Goal: Information Seeking & Learning: Learn about a topic

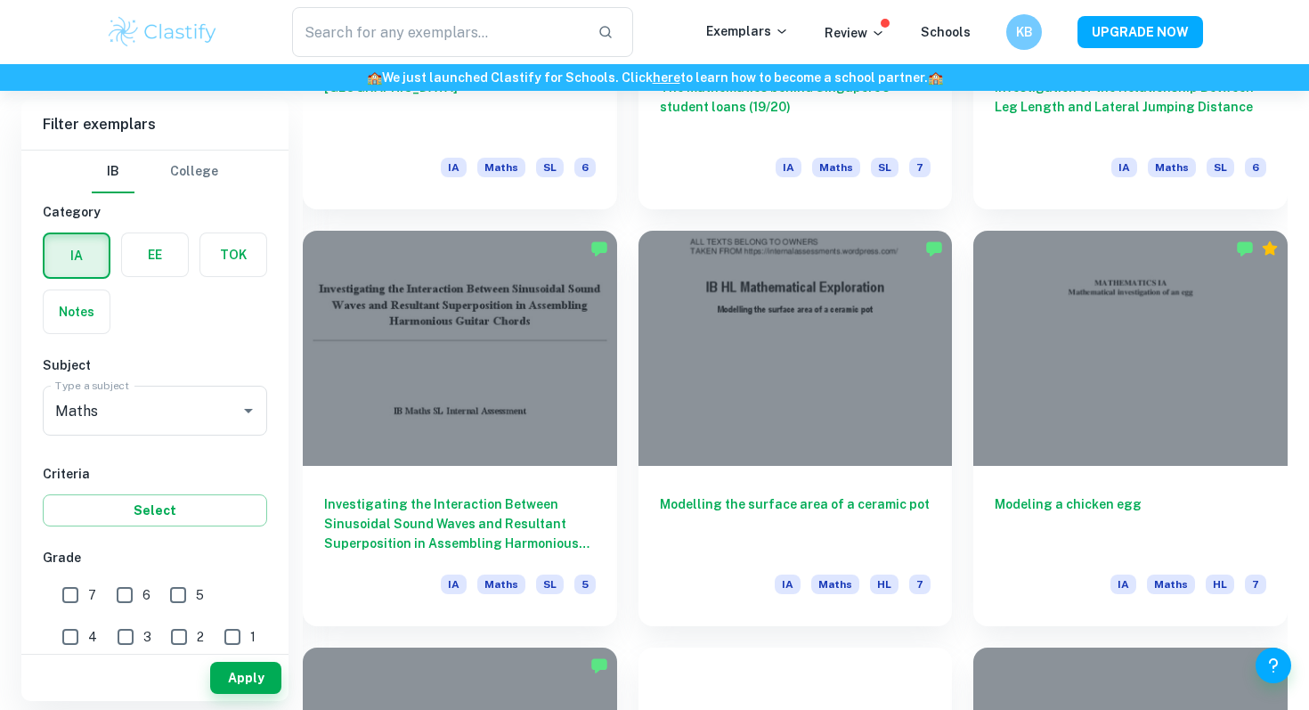
scroll to position [4549, 0]
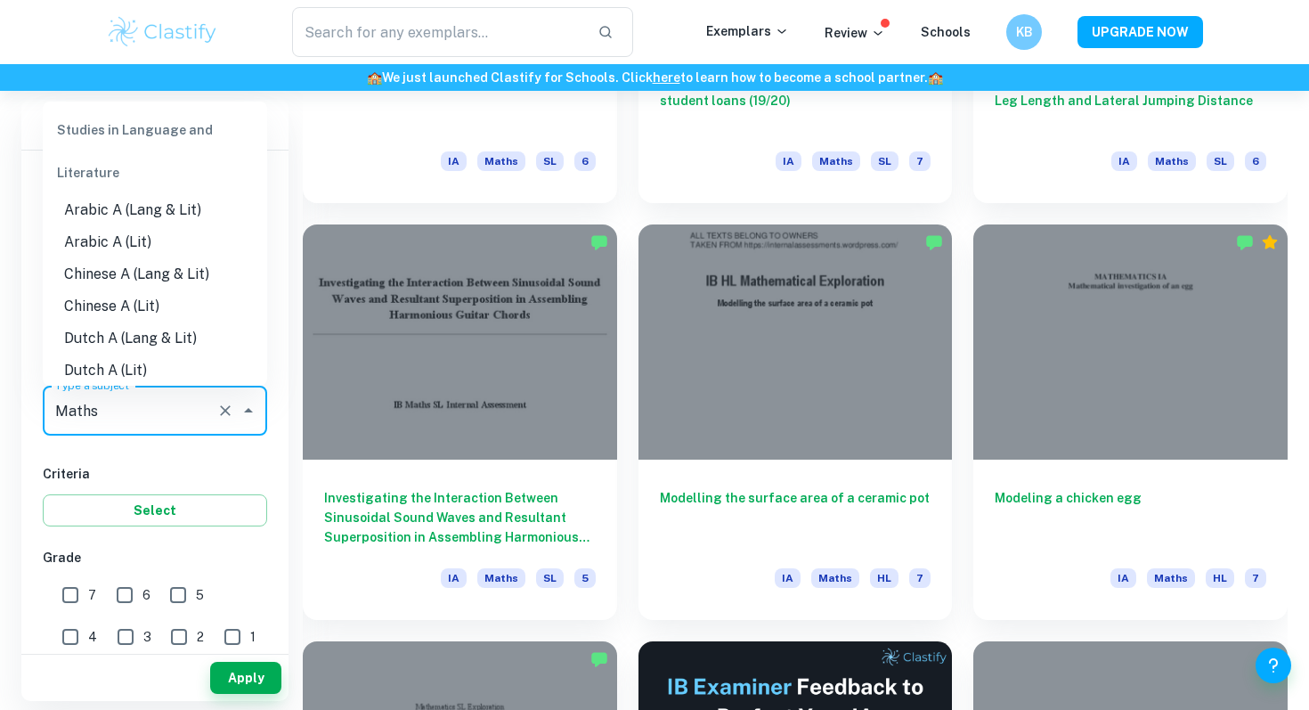
click at [144, 422] on input "Maths" at bounding box center [130, 411] width 159 height 34
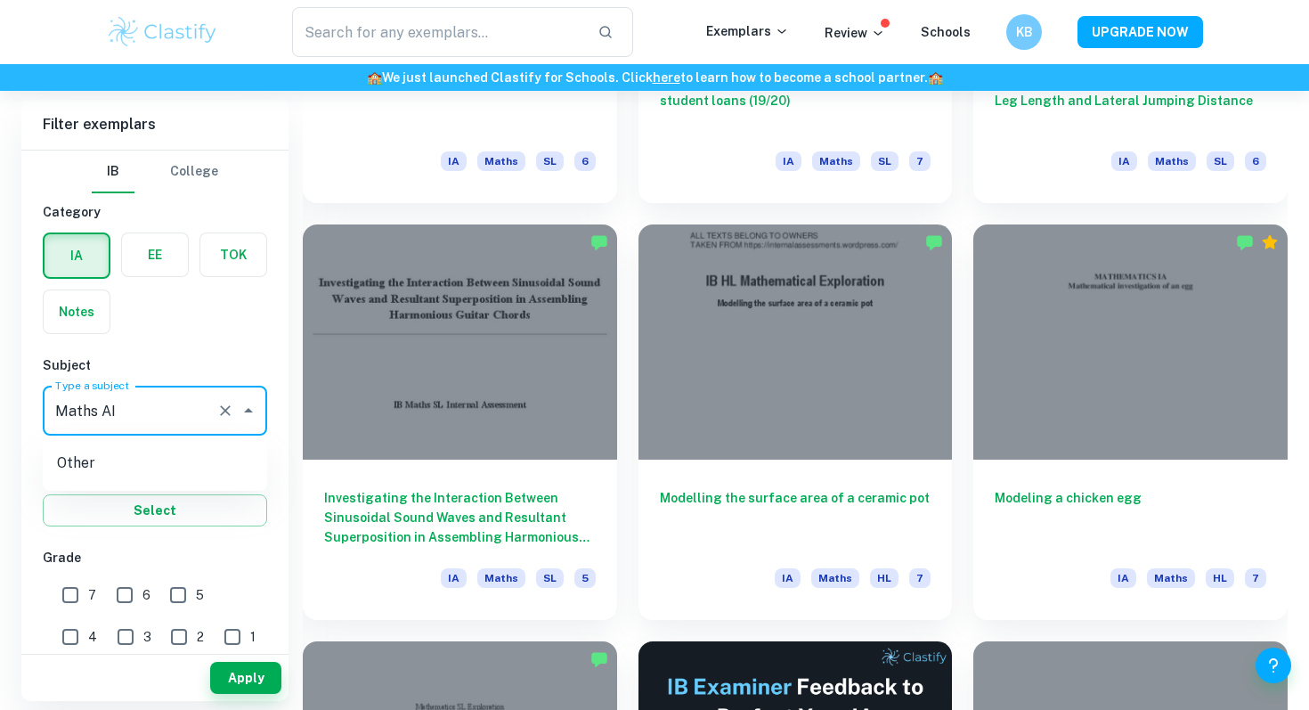
type input "Maths AI"
click at [190, 522] on button "Select" at bounding box center [155, 510] width 224 height 32
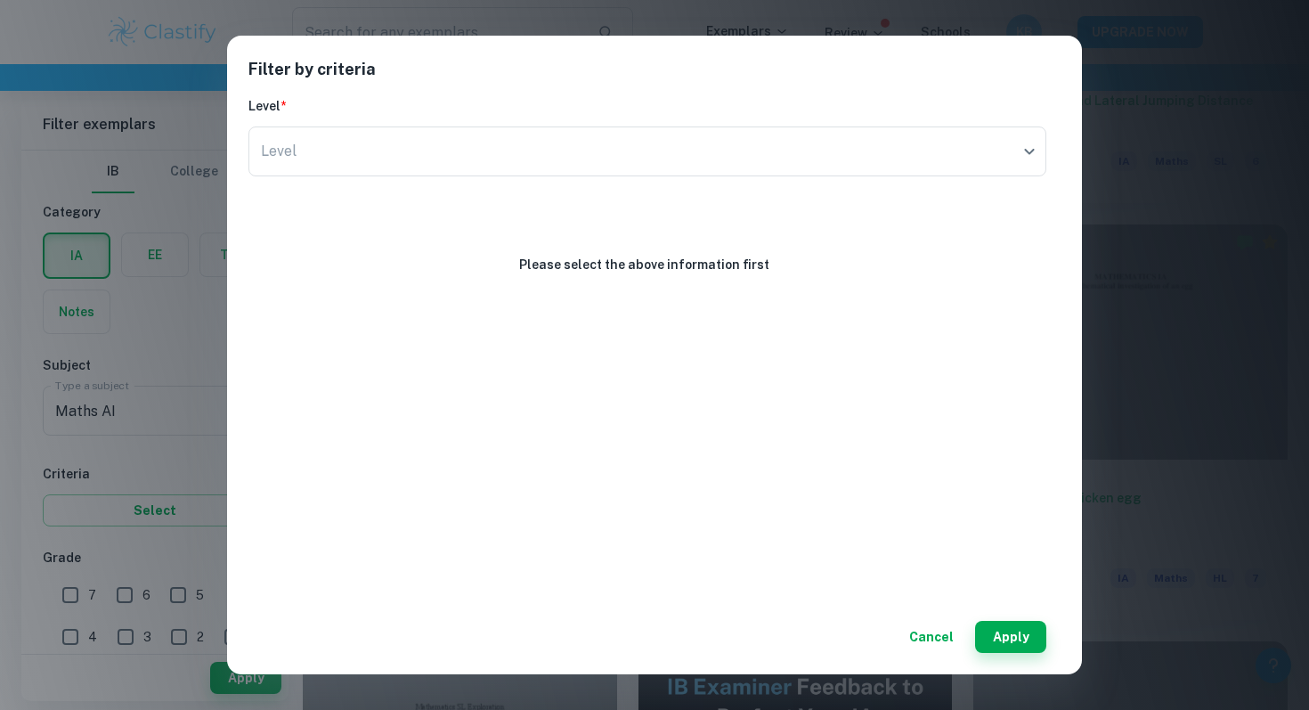
click at [665, 125] on div "Level * Level ​ Level" at bounding box center [648, 139] width 798 height 87
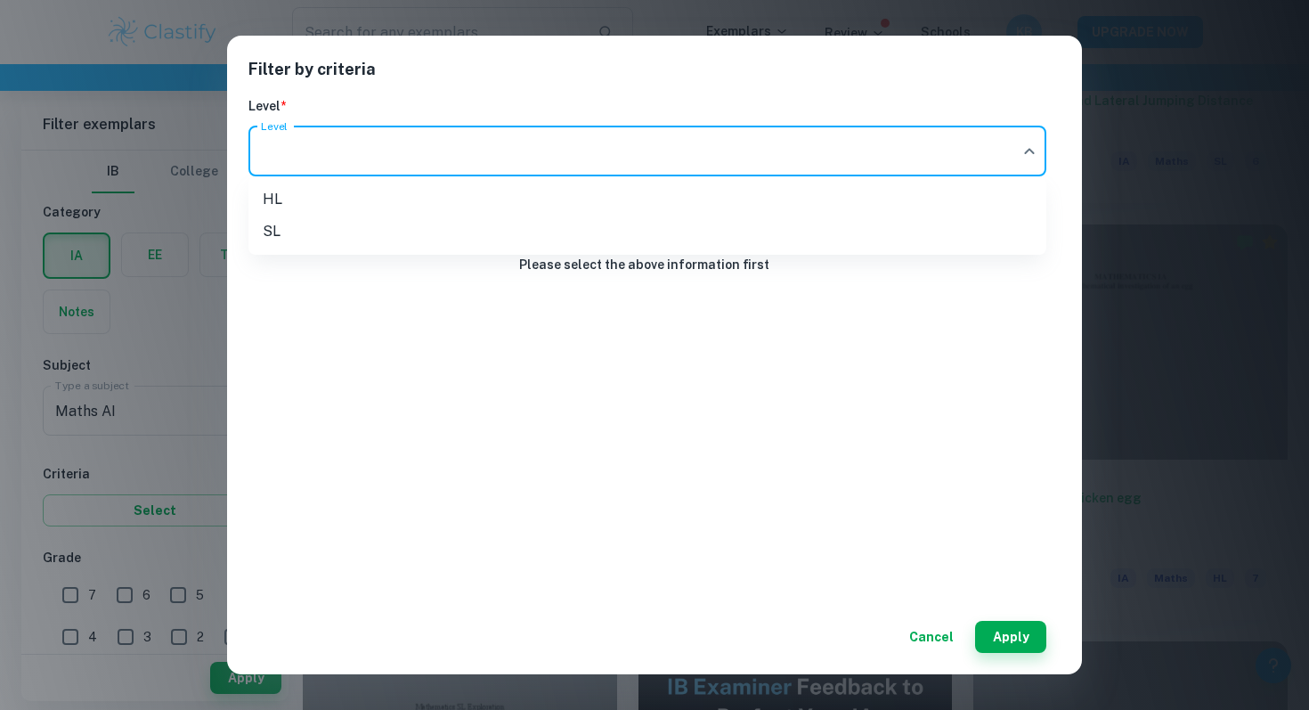
click at [633, 238] on li "SL" at bounding box center [648, 232] width 798 height 32
type input "SL"
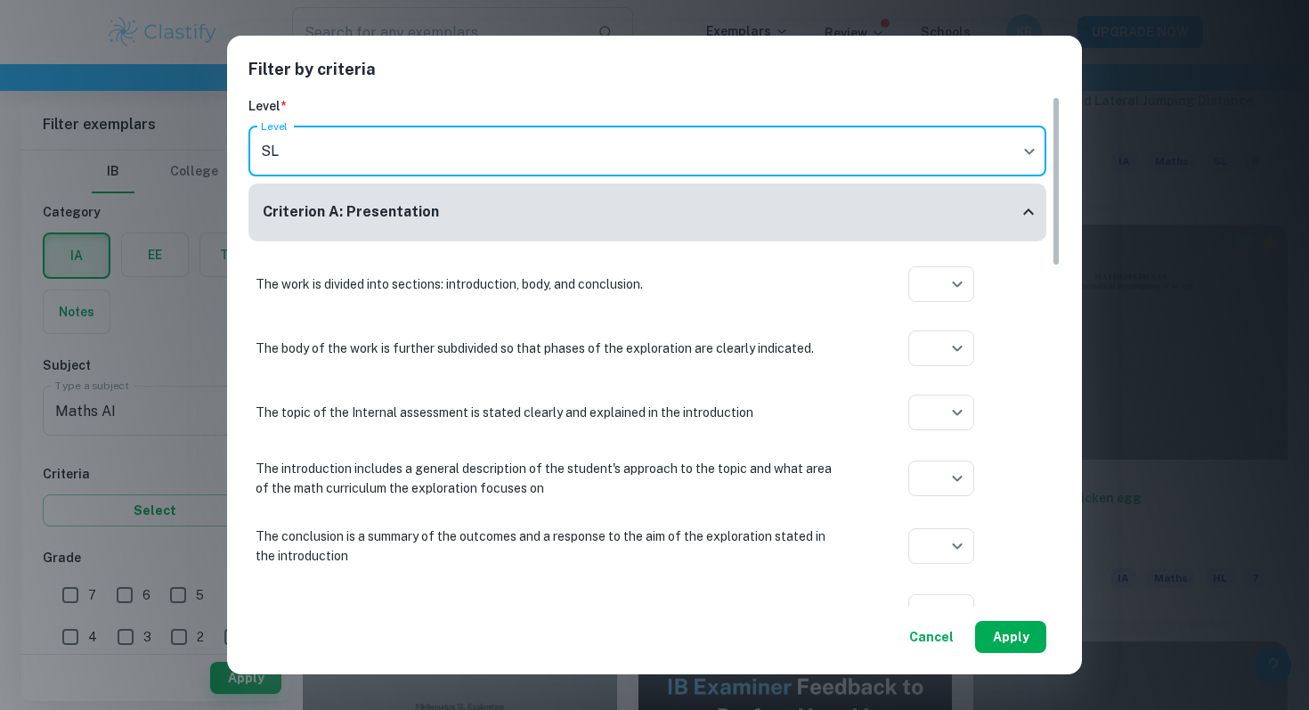
click at [1025, 638] on button "Apply" at bounding box center [1010, 637] width 71 height 32
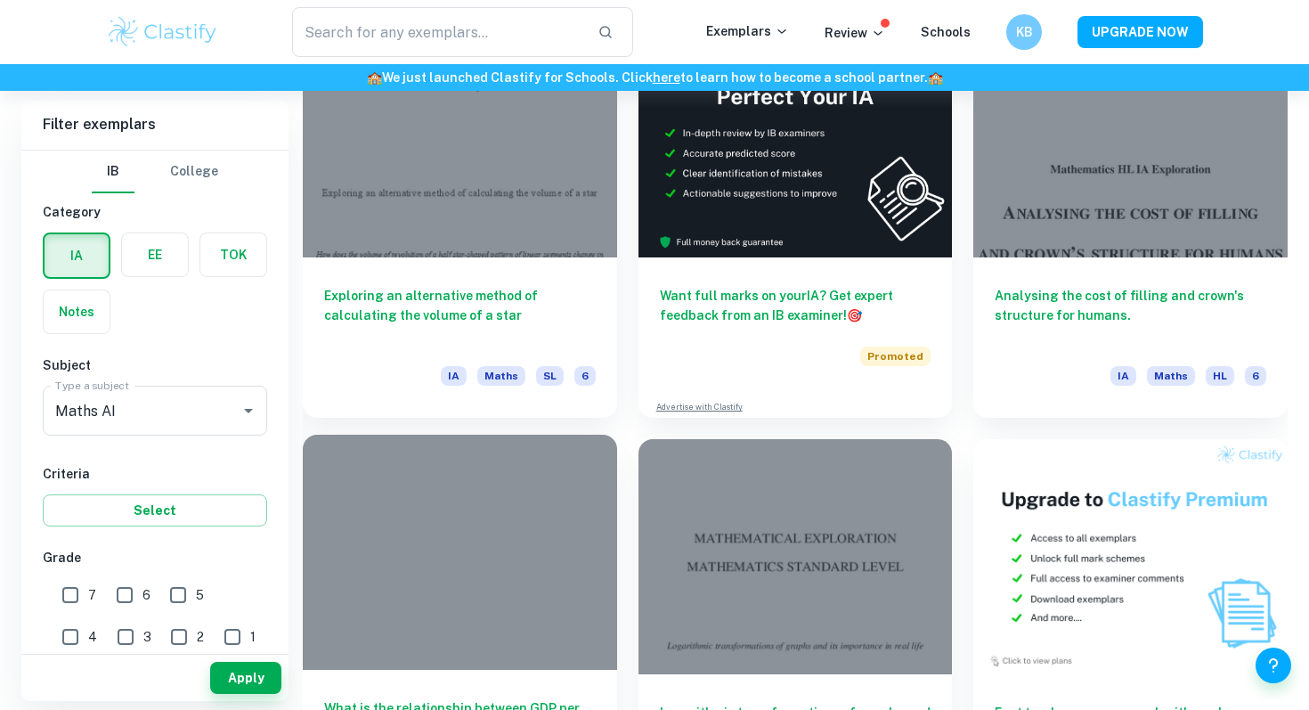
scroll to position [5055, 0]
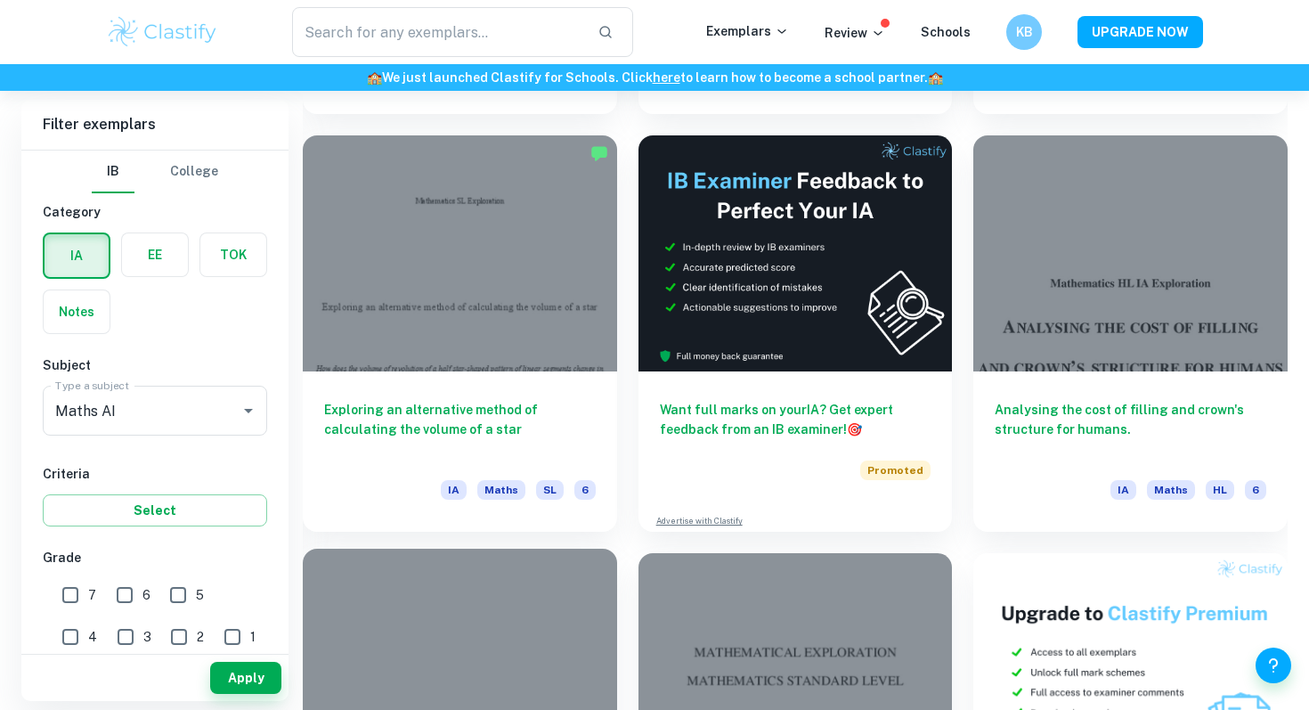
click at [476, 591] on div at bounding box center [460, 666] width 314 height 235
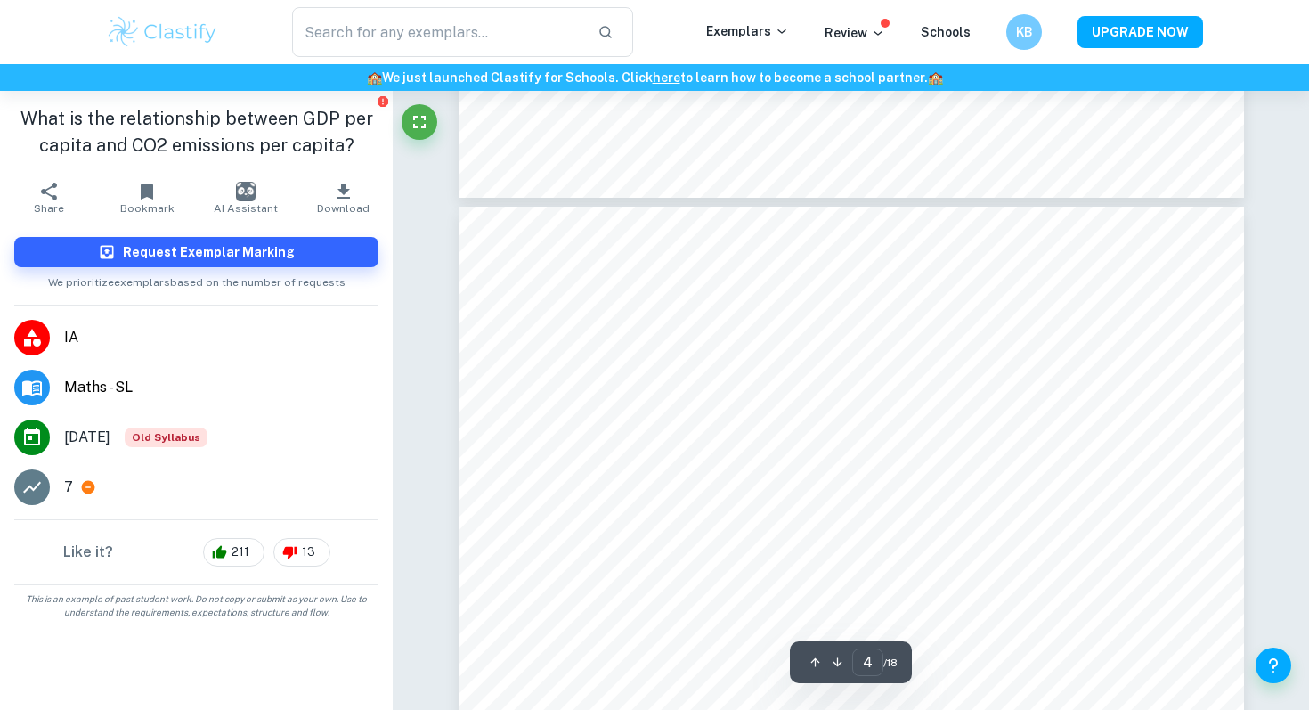
scroll to position [3991, 0]
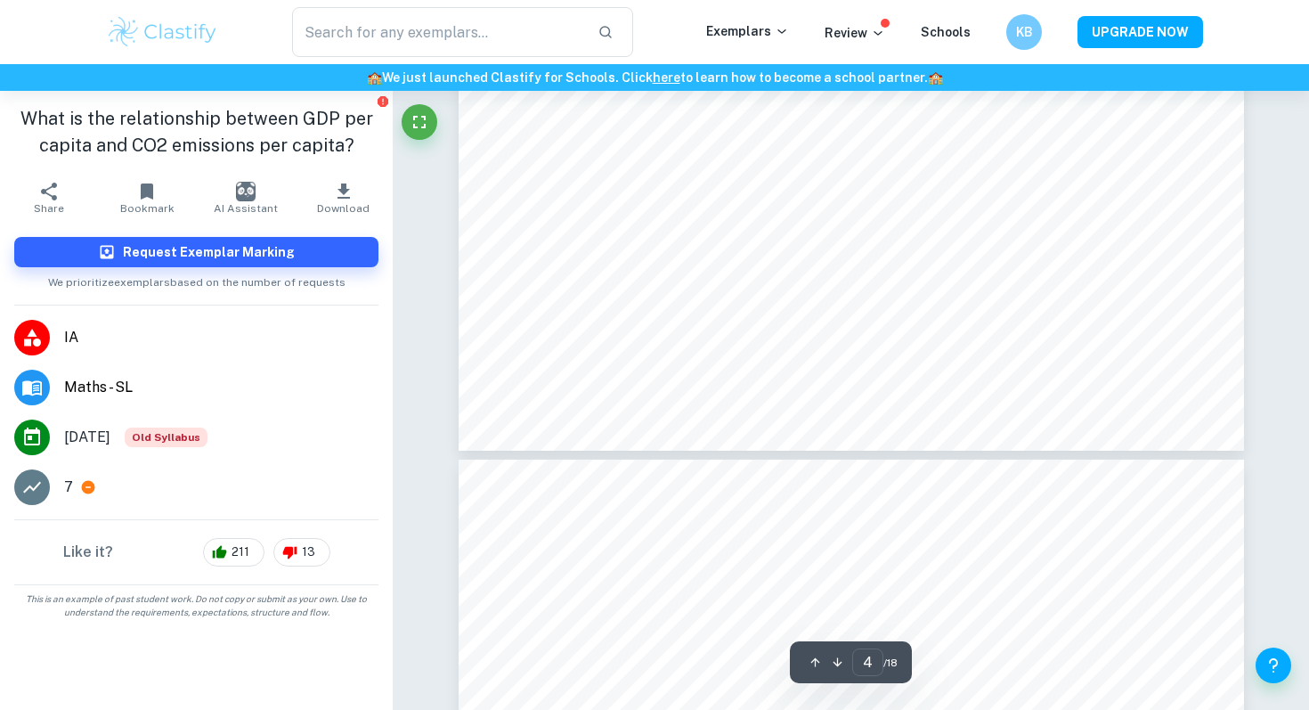
type input "5"
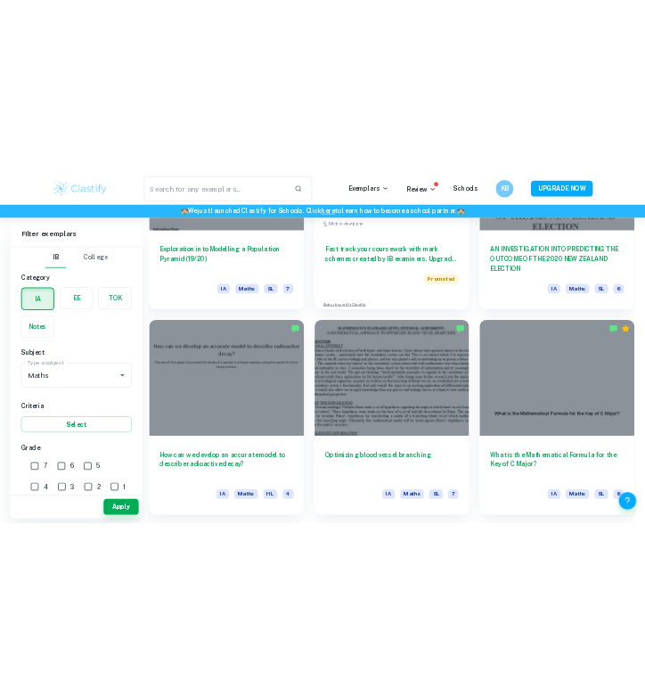
scroll to position [3603, 0]
